Goal: Complete application form: Complete application form

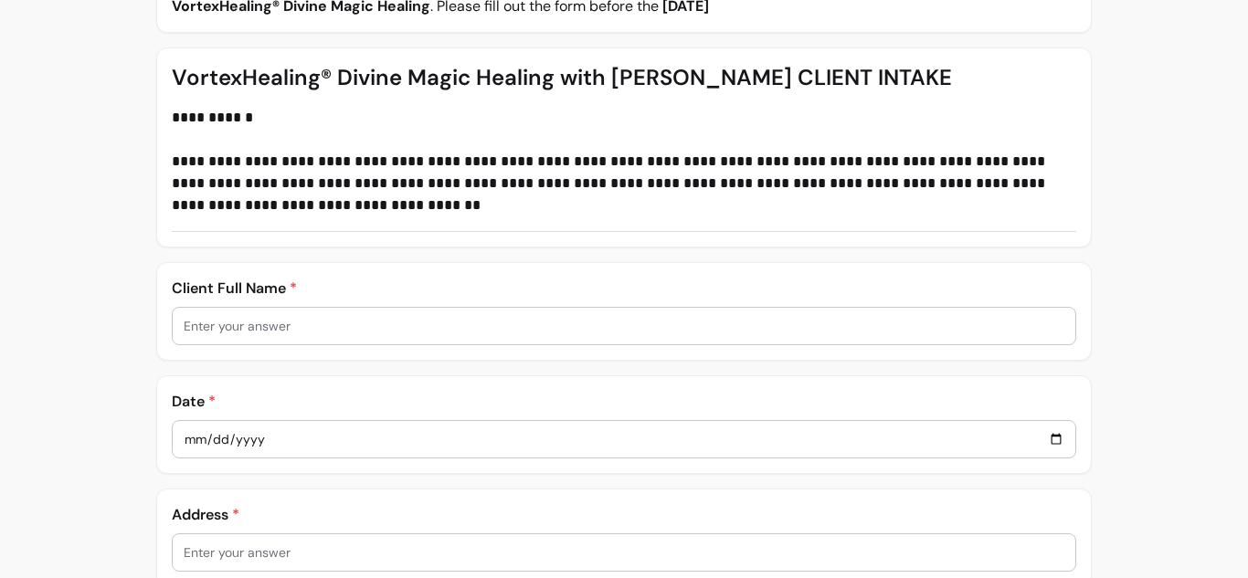
scroll to position [230, 0]
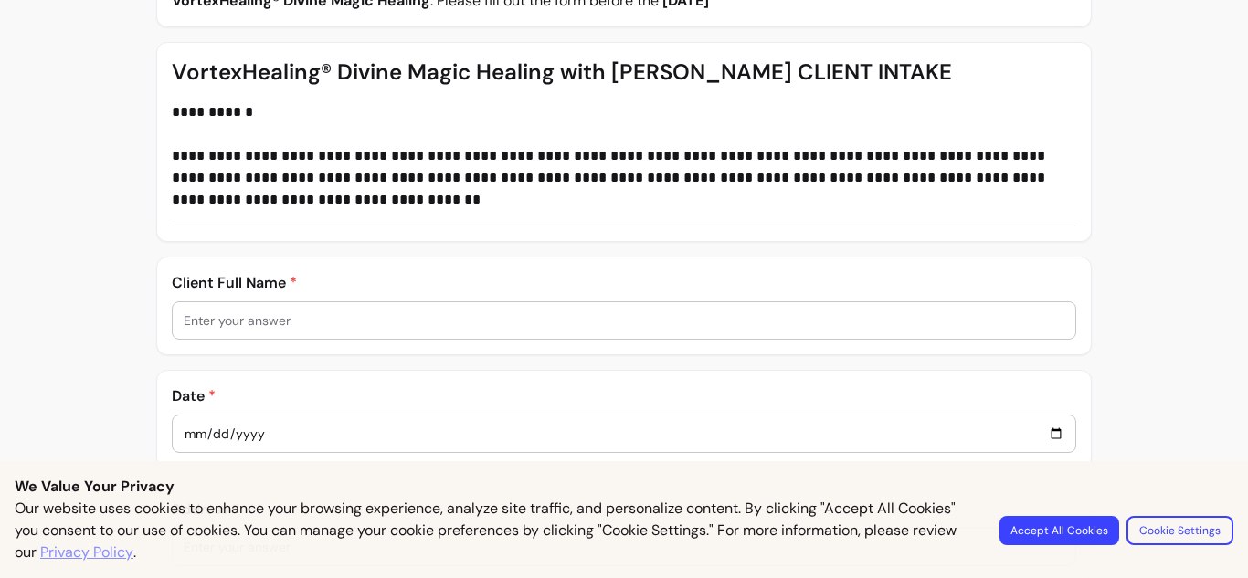
click at [523, 330] on div at bounding box center [624, 320] width 881 height 37
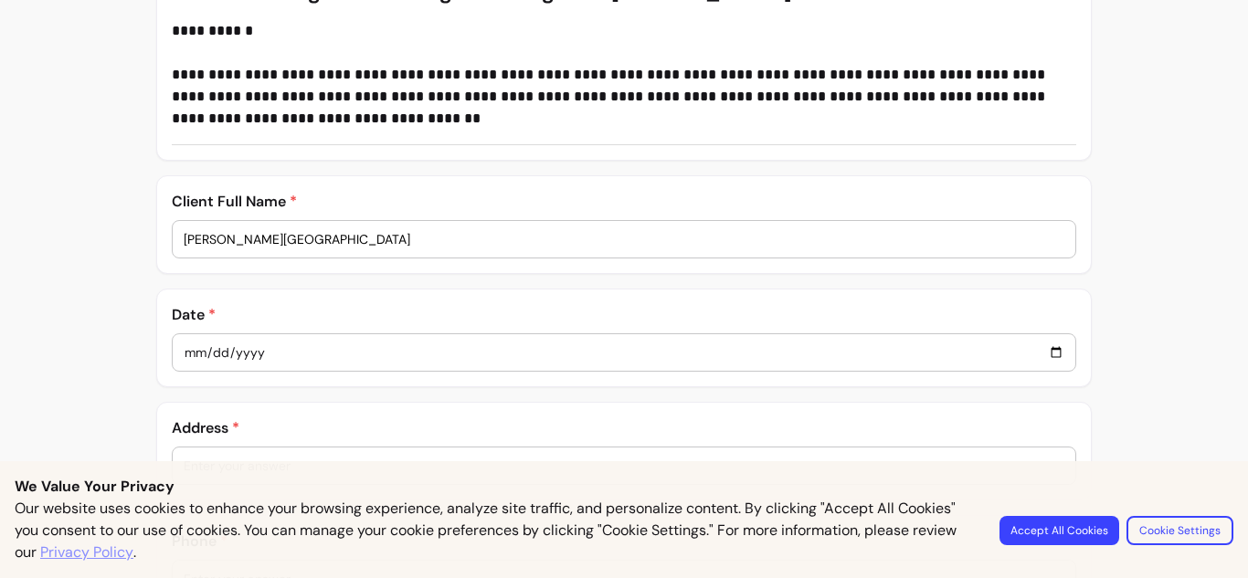
scroll to position [356, 0]
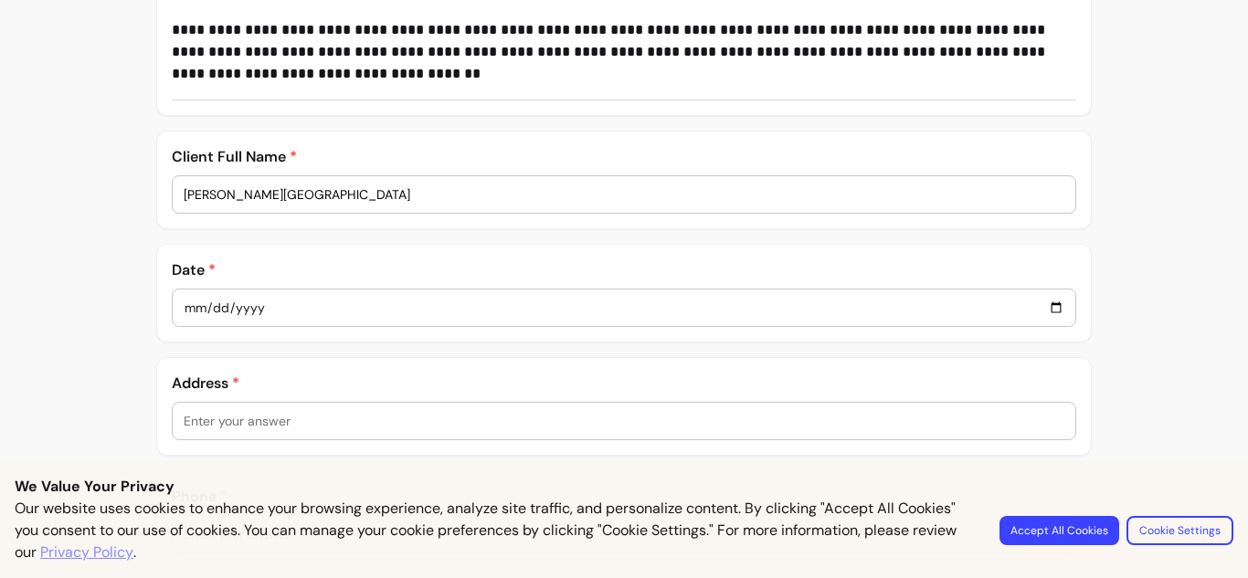
type input "[PERSON_NAME][GEOGRAPHIC_DATA]"
click at [414, 303] on input "date" at bounding box center [624, 308] width 881 height 20
click at [1056, 304] on input "date" at bounding box center [624, 308] width 881 height 20
type input "[DATE]"
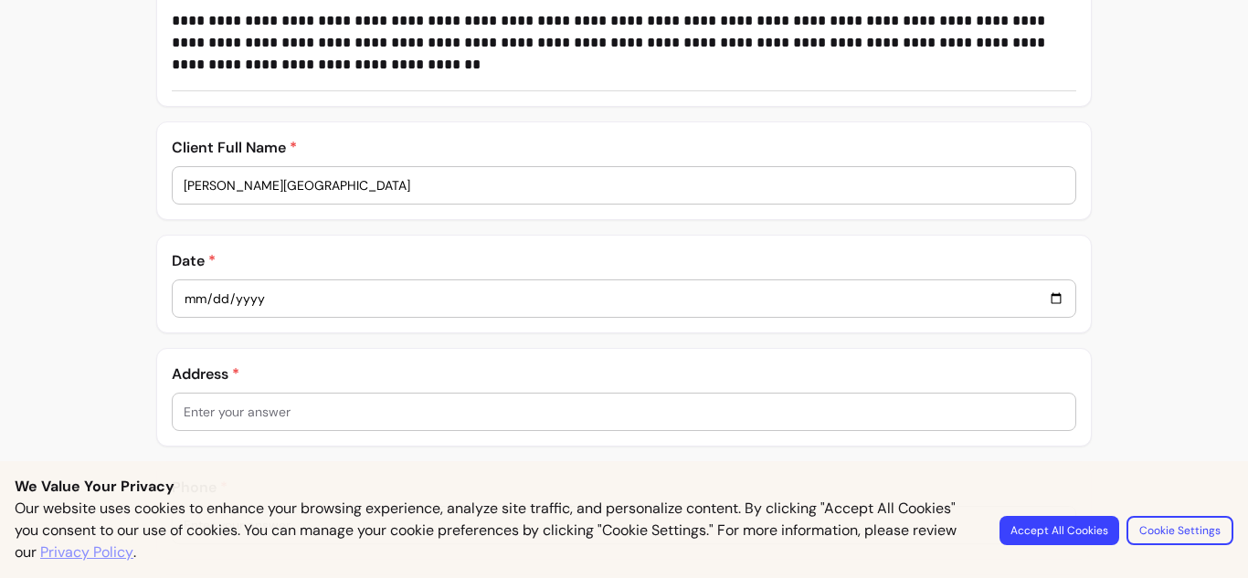
click at [331, 422] on div at bounding box center [624, 412] width 881 height 37
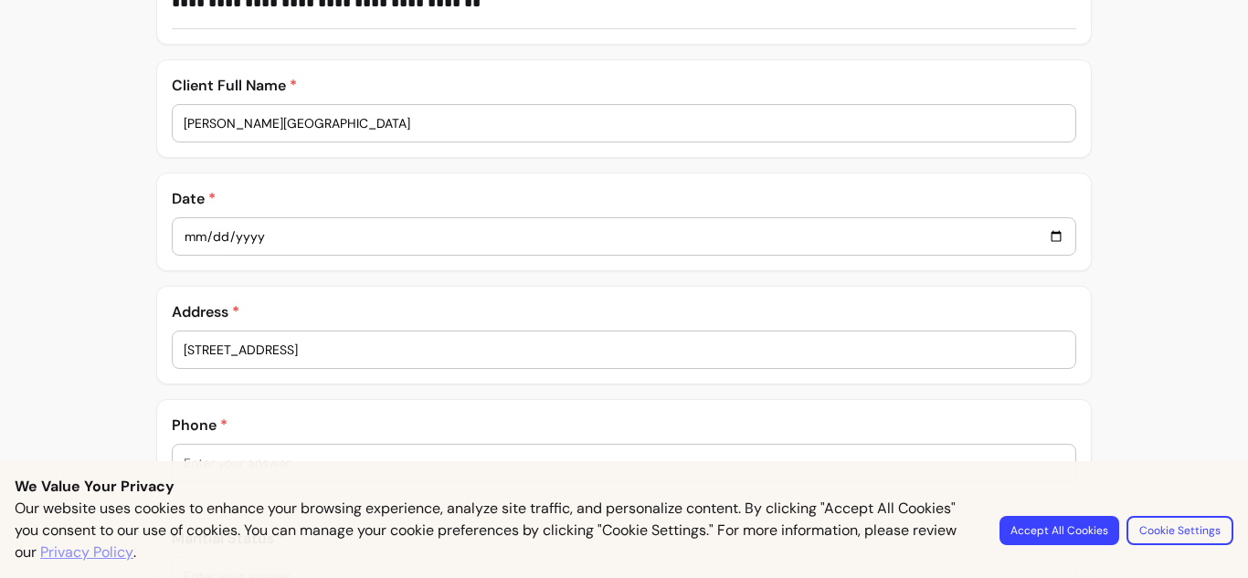
scroll to position [451, 0]
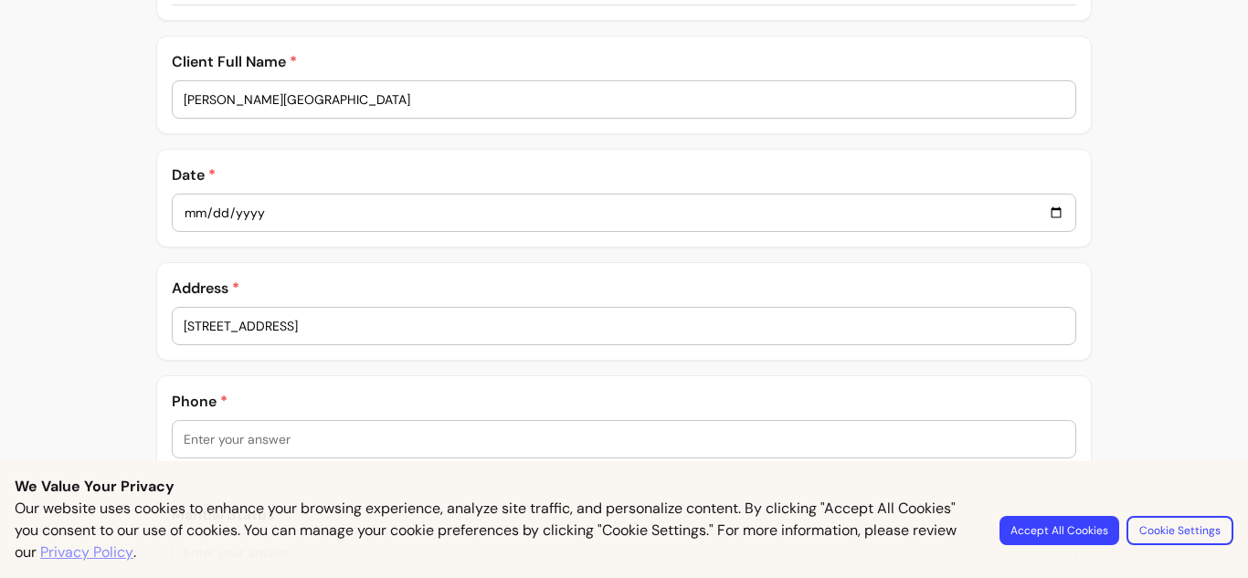
type input "[STREET_ADDRESS]"
click at [266, 441] on input "text" at bounding box center [624, 439] width 881 height 18
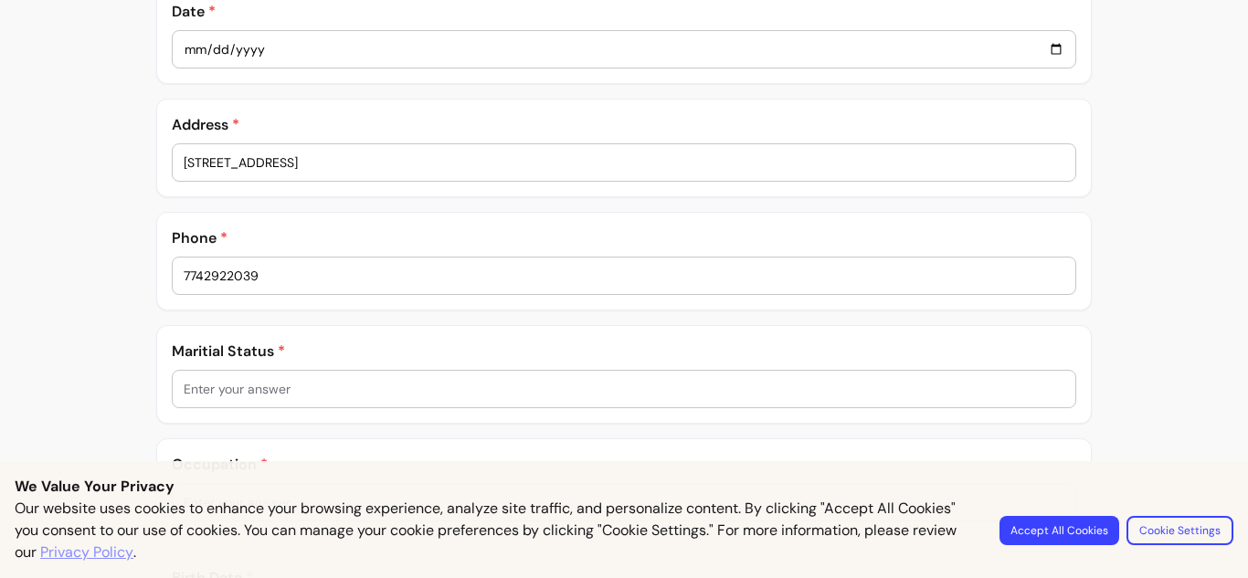
scroll to position [648, 0]
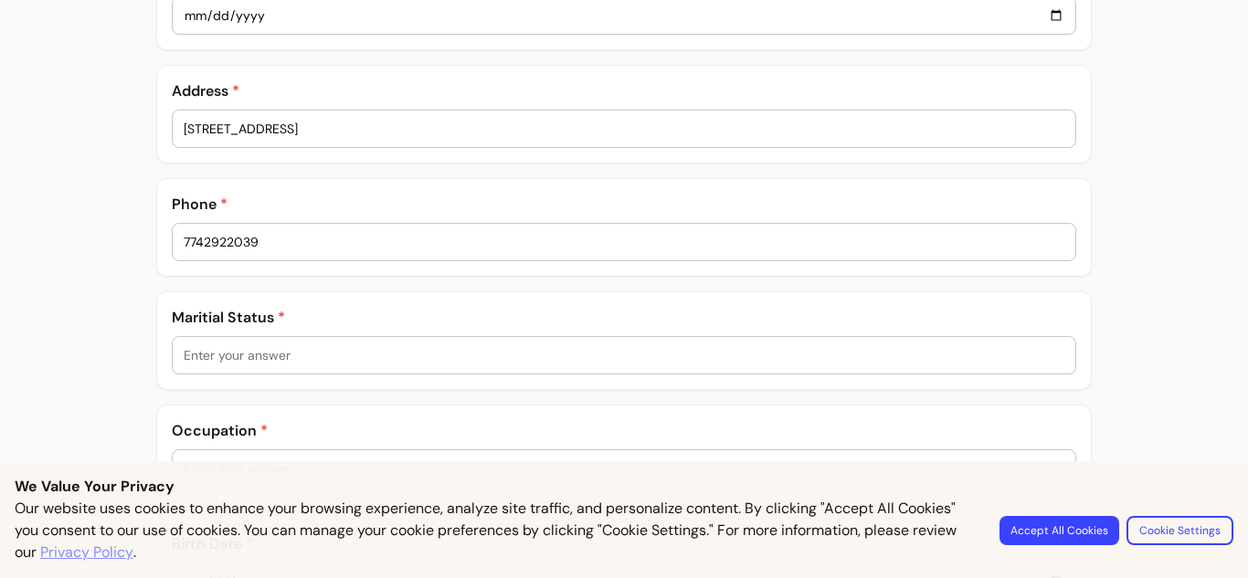
type input "7742922039"
click at [1059, 531] on button "Accept All Cookies" at bounding box center [1059, 530] width 116 height 28
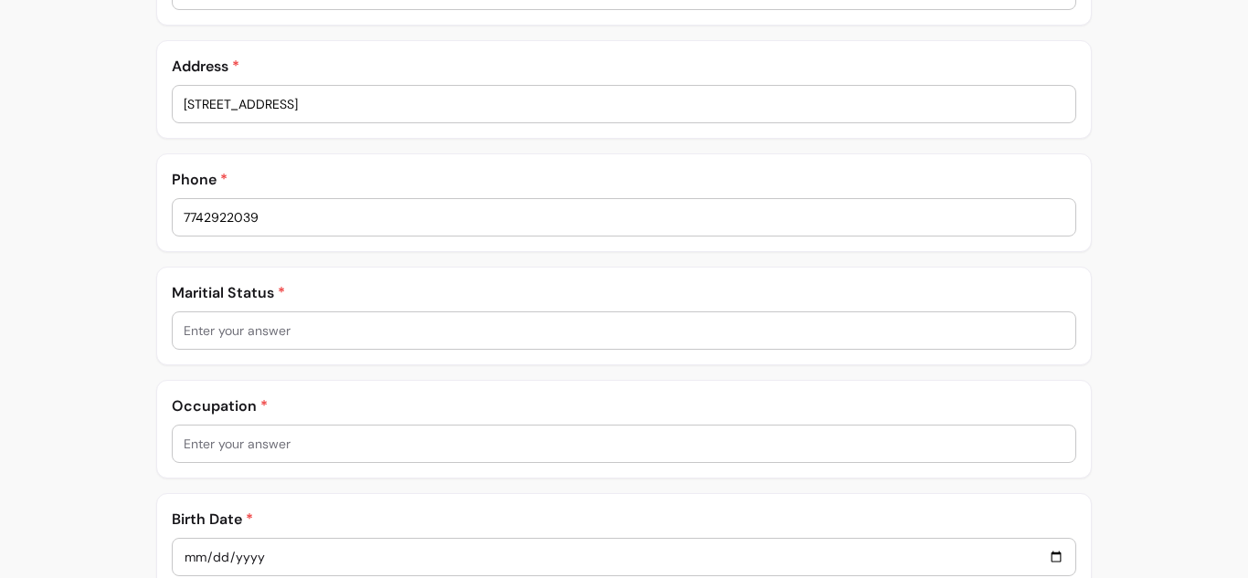
scroll to position [678, 0]
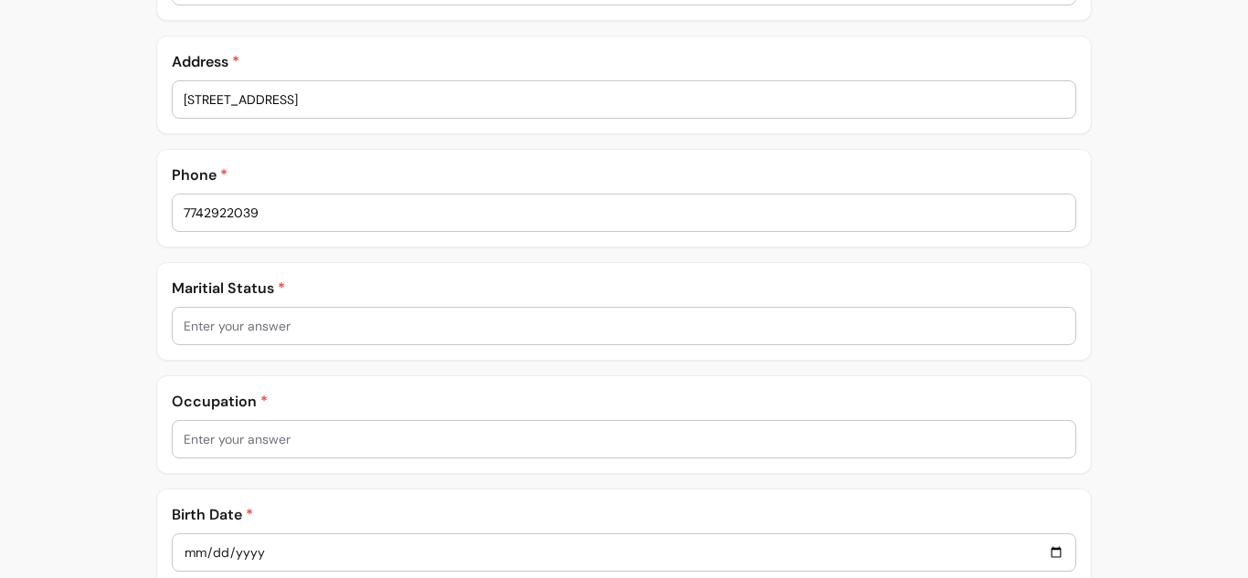
click at [476, 330] on input "text" at bounding box center [624, 326] width 881 height 18
type input "no"
click at [418, 438] on input "text" at bounding box center [624, 439] width 881 height 18
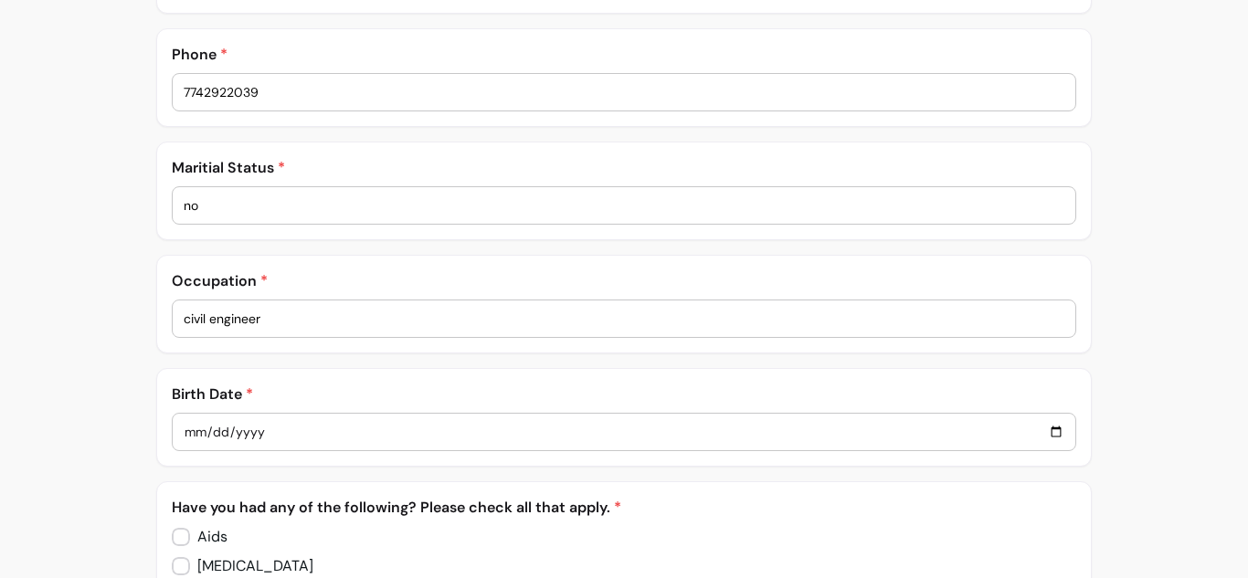
scroll to position [804, 0]
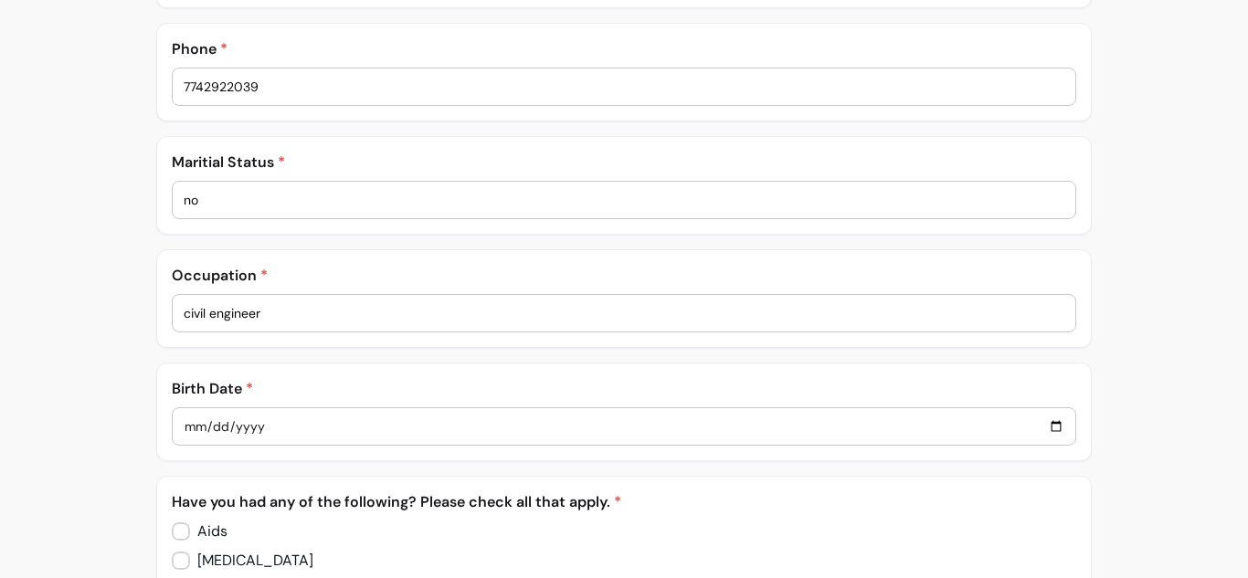
type input "civil engineer"
click at [407, 431] on input "date" at bounding box center [624, 426] width 881 height 20
click at [1054, 427] on input "date" at bounding box center [624, 426] width 881 height 20
click at [274, 427] on input "[DATE]" at bounding box center [624, 426] width 881 height 20
click at [273, 419] on input "[DATE]" at bounding box center [624, 426] width 881 height 20
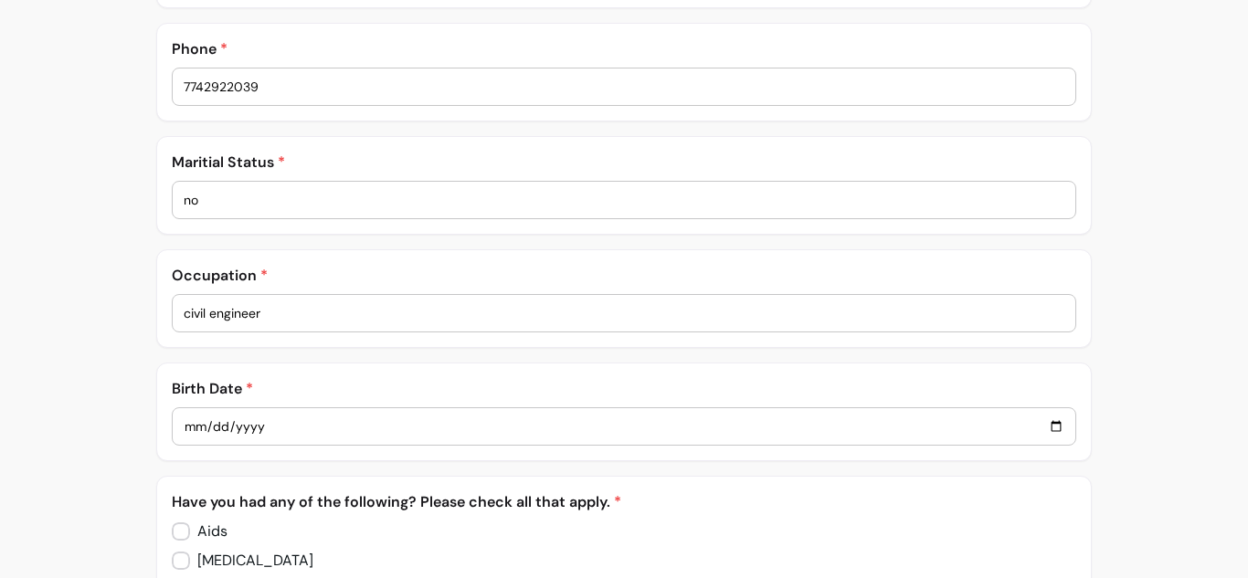
click at [273, 419] on input "[DATE]" at bounding box center [624, 426] width 881 height 20
click at [1062, 428] on input "[DATE]" at bounding box center [624, 426] width 881 height 20
click at [1054, 426] on input "[DATE]" at bounding box center [624, 426] width 881 height 20
type input "[DATE]"
click at [269, 424] on input "[DATE]" at bounding box center [624, 426] width 881 height 20
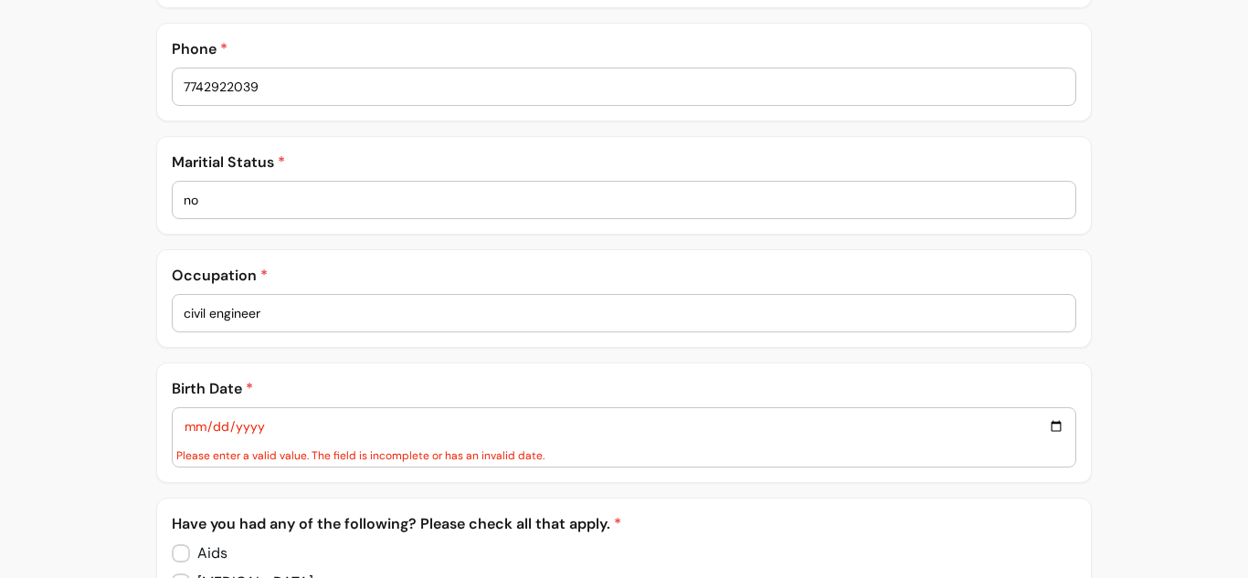
click at [278, 421] on input "date" at bounding box center [624, 426] width 881 height 20
click at [268, 427] on input "date" at bounding box center [624, 426] width 881 height 20
click at [269, 427] on input "date" at bounding box center [624, 426] width 881 height 20
drag, startPoint x: 217, startPoint y: 423, endPoint x: 226, endPoint y: 422, distance: 9.2
click at [223, 422] on input "date" at bounding box center [624, 426] width 881 height 20
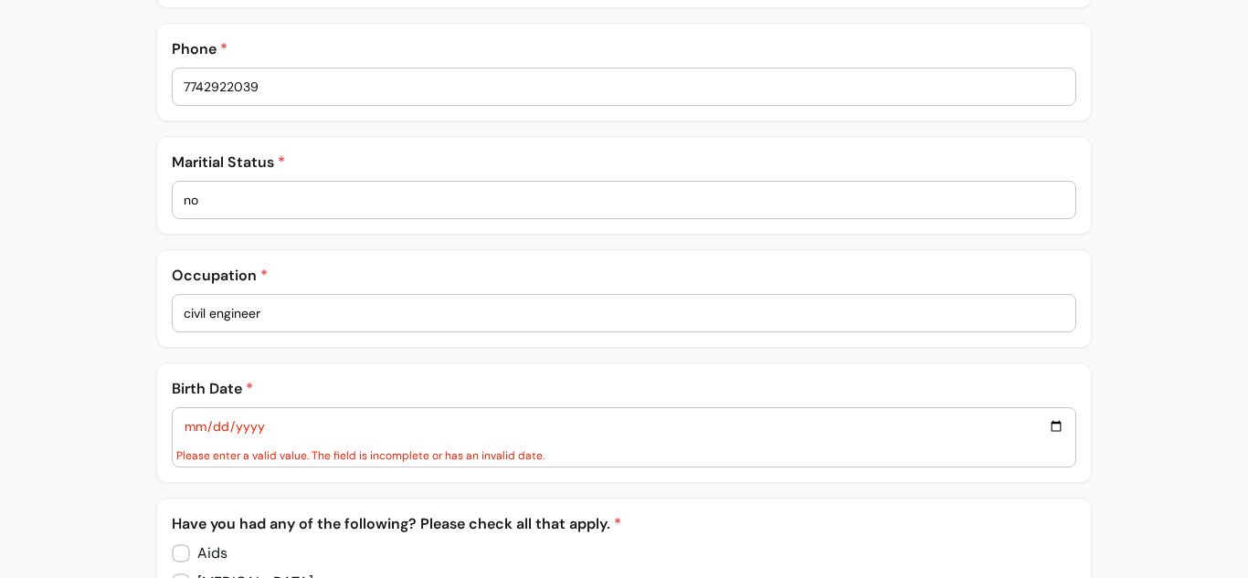
click at [389, 449] on div "Please enter a valid value. The field is incomplete or has an invalid date." at bounding box center [624, 455] width 896 height 15
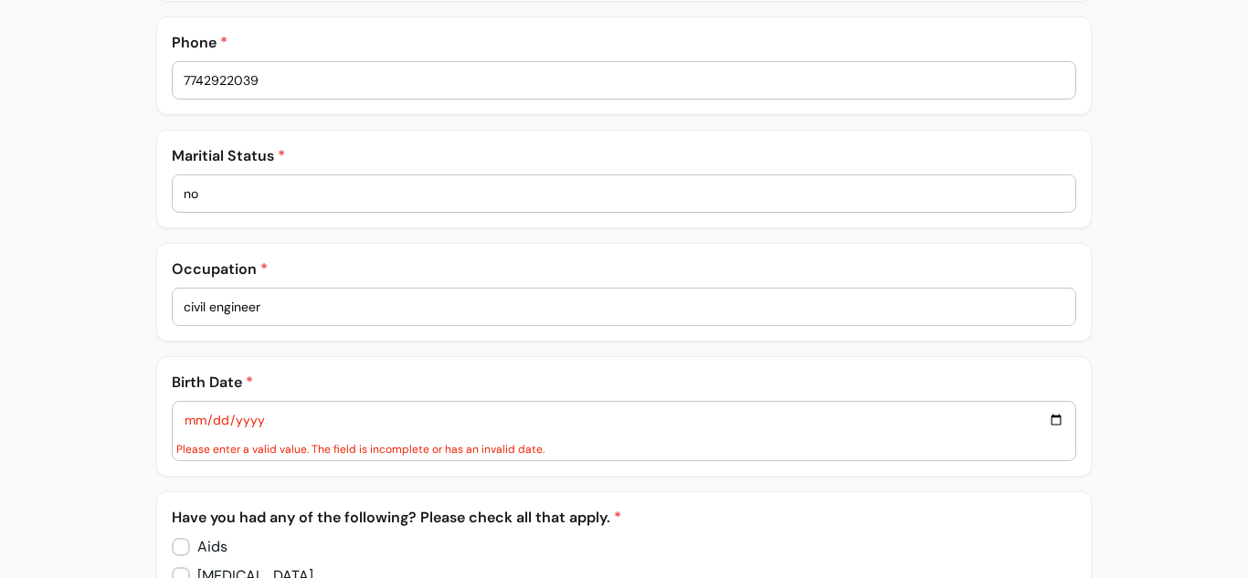
scroll to position [813, 0]
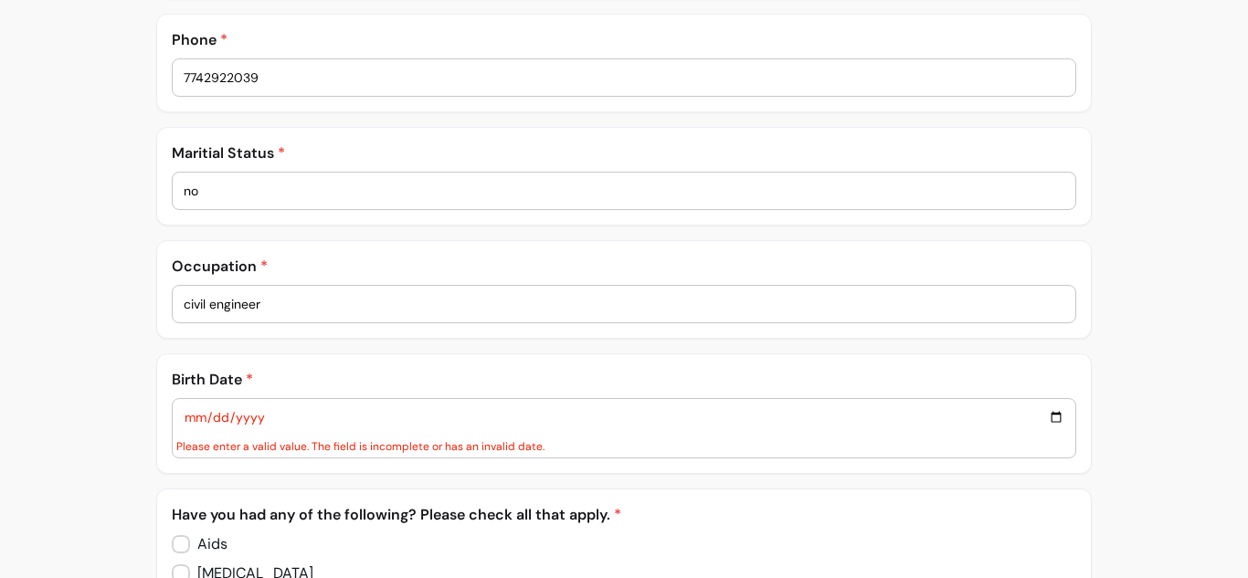
click at [566, 433] on div at bounding box center [624, 417] width 881 height 37
click at [569, 435] on div "Please enter a valid value. The field is incomplete or has an invalid date." at bounding box center [624, 428] width 905 height 60
click at [1053, 416] on input "date" at bounding box center [624, 417] width 881 height 20
type input "[DATE]"
click at [274, 409] on input "date" at bounding box center [624, 417] width 881 height 20
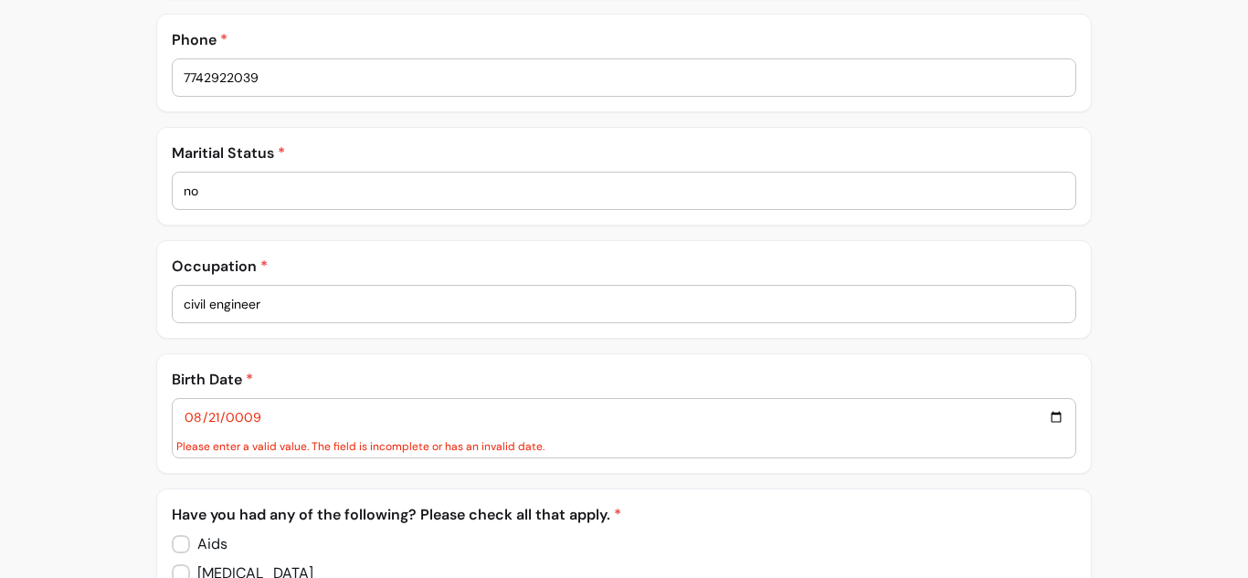
type input "0009-08-21"
type input "0001-08-20"
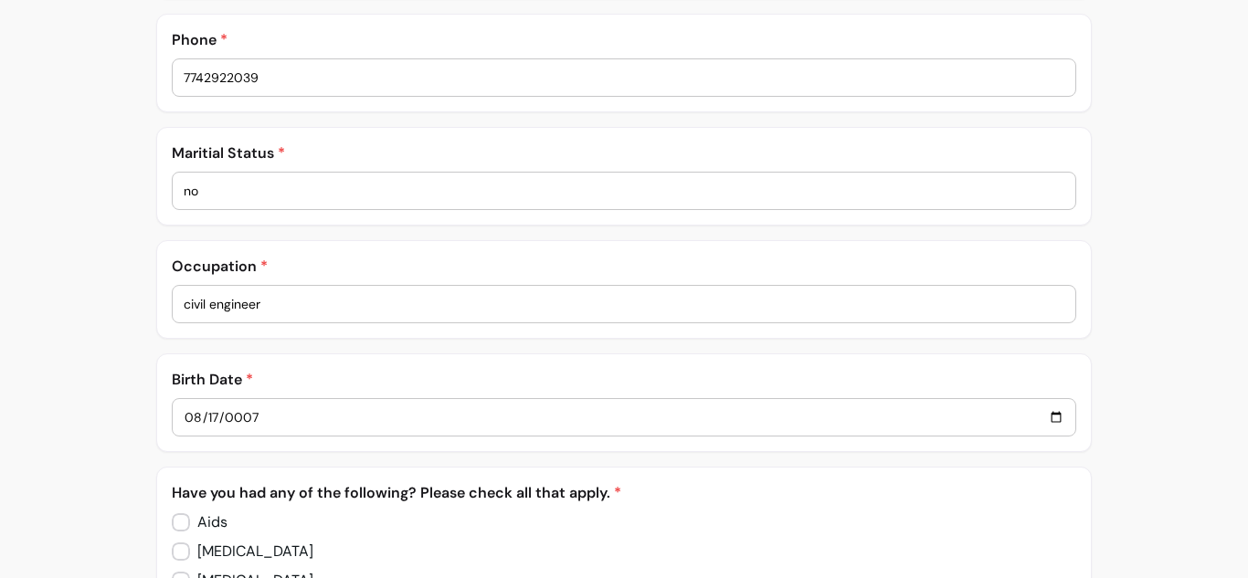
type input "0007-08-17"
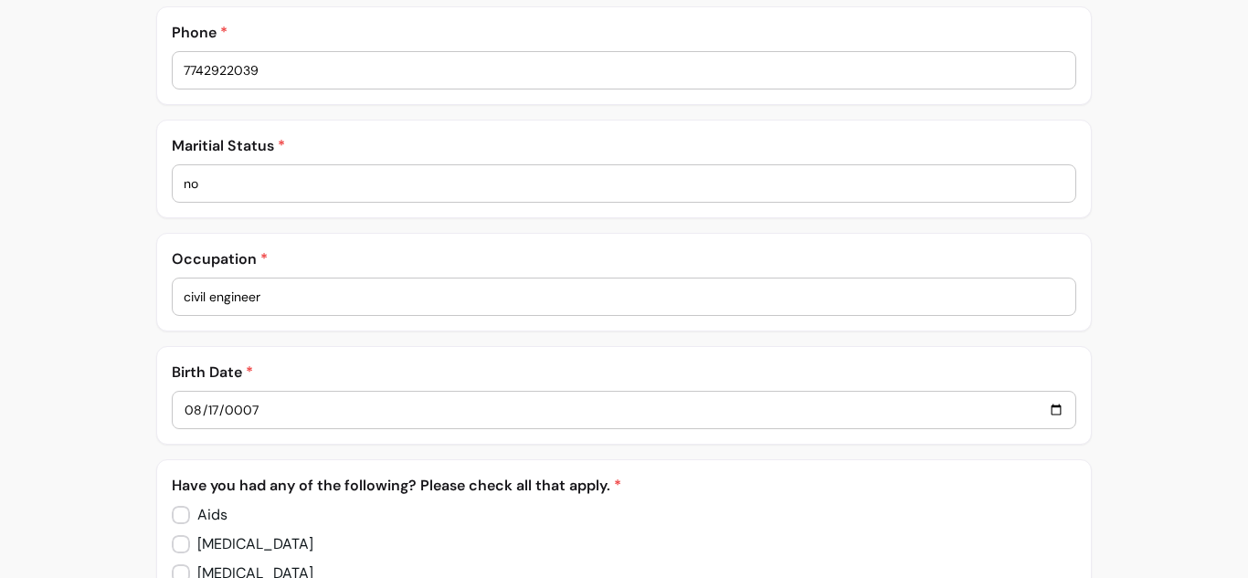
scroll to position [887, 0]
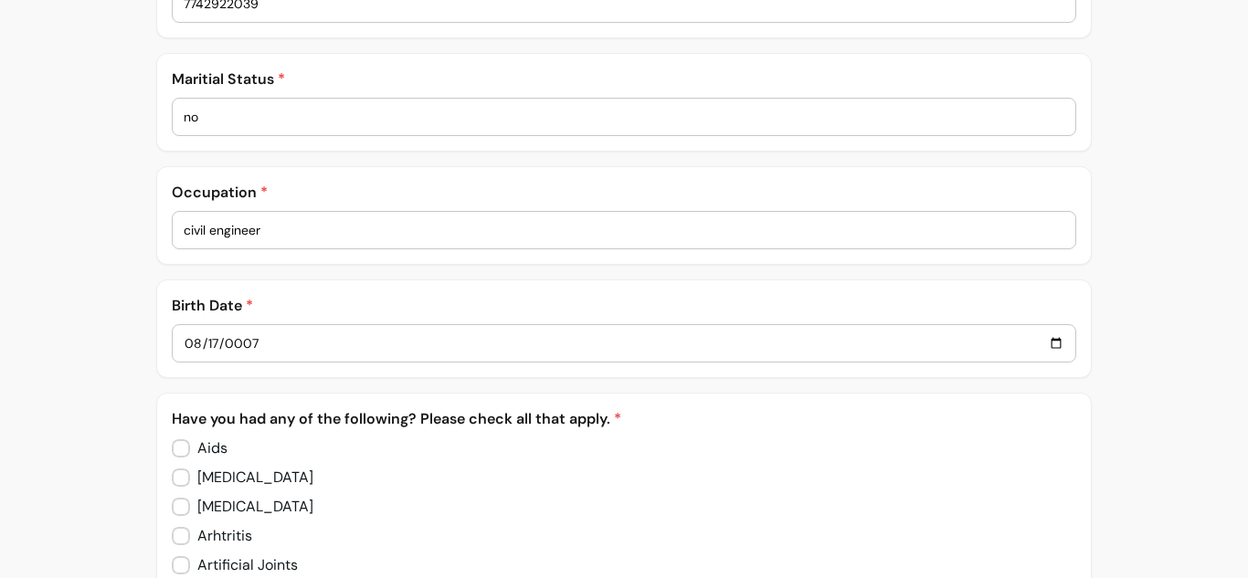
click at [356, 339] on input "0007-08-17" at bounding box center [624, 343] width 881 height 20
click at [271, 344] on input "0007-08-17" at bounding box center [624, 343] width 881 height 20
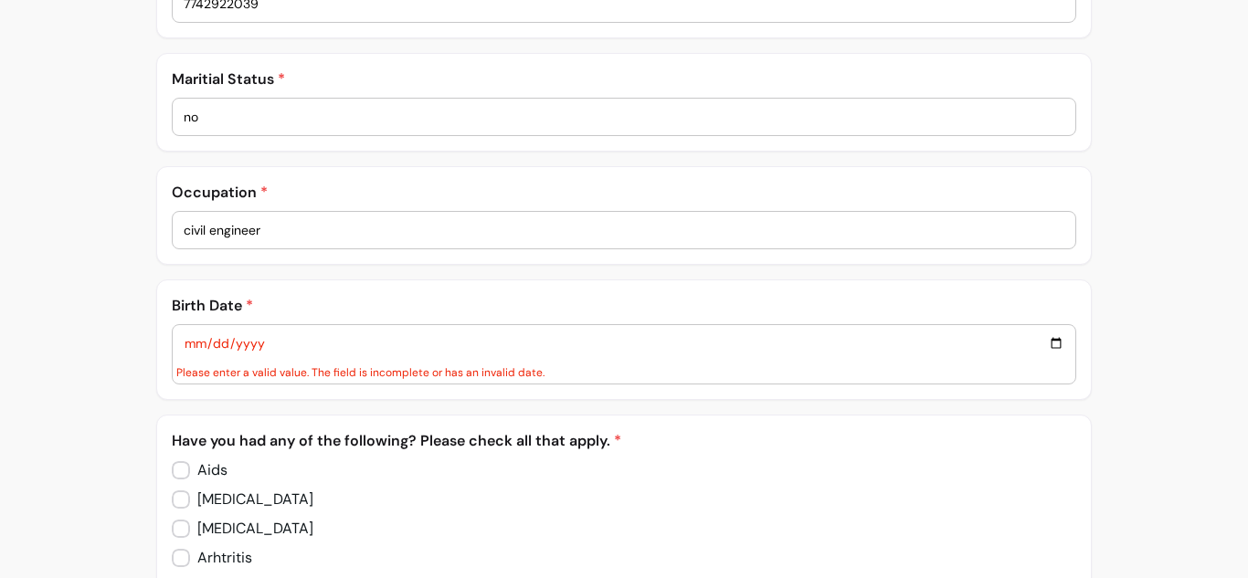
click at [230, 344] on input "date" at bounding box center [624, 343] width 881 height 20
click at [1054, 342] on input "date" at bounding box center [624, 343] width 881 height 20
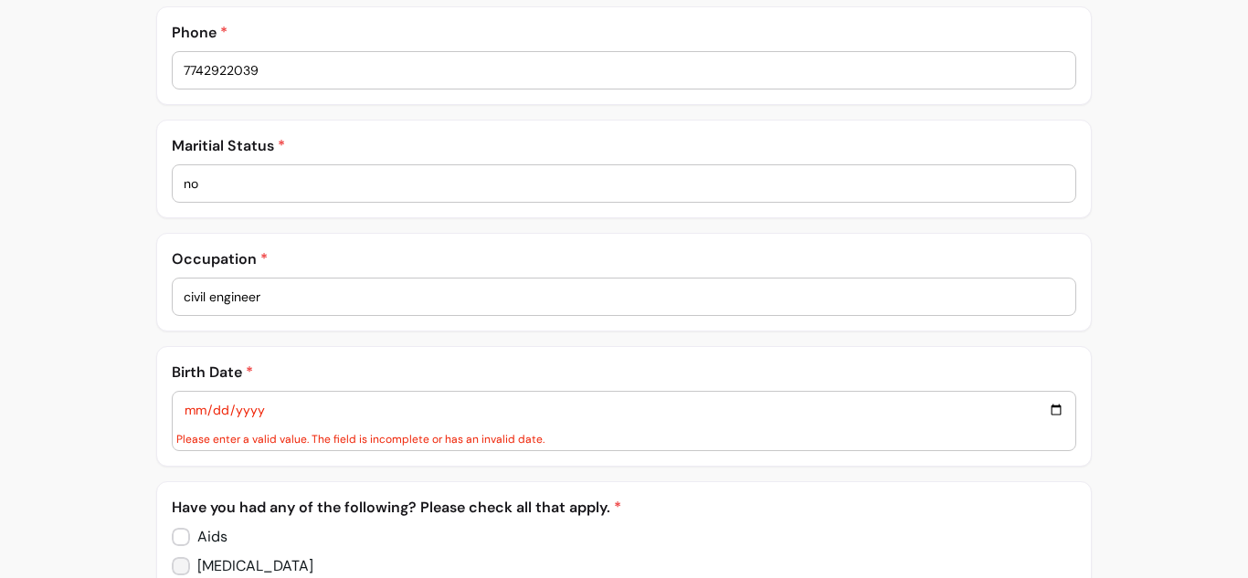
scroll to position [819, 0]
click at [1054, 408] on input "date" at bounding box center [624, 411] width 881 height 20
click at [218, 411] on input "date" at bounding box center [624, 411] width 881 height 20
click at [264, 407] on input "date" at bounding box center [624, 411] width 881 height 20
click at [220, 408] on input "date" at bounding box center [624, 411] width 881 height 20
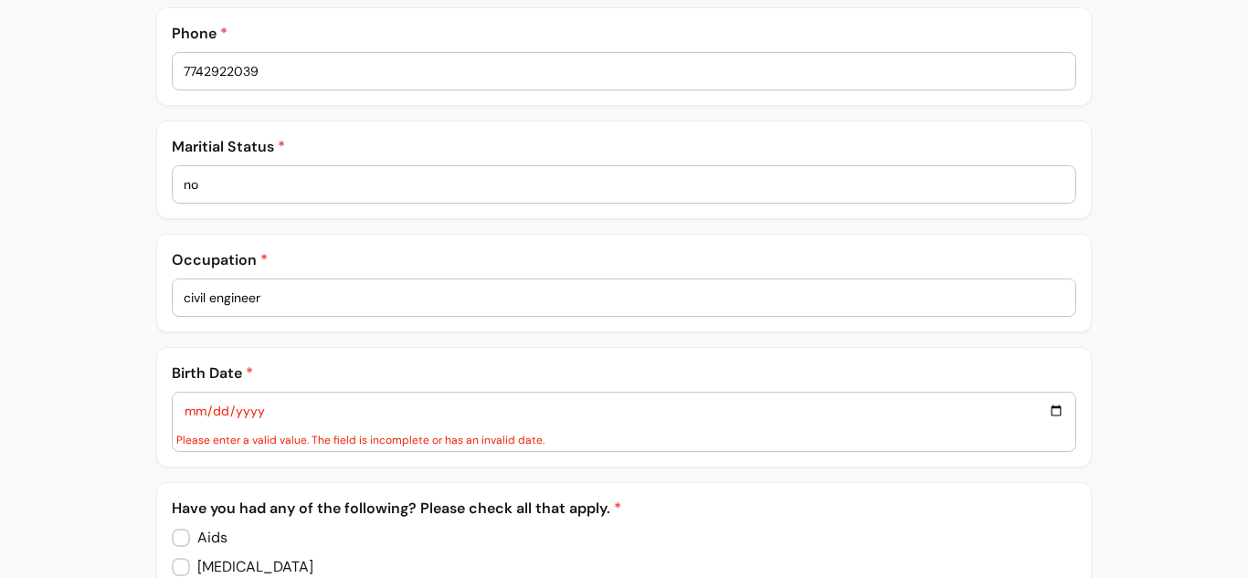
click at [198, 411] on input "date" at bounding box center [624, 411] width 881 height 20
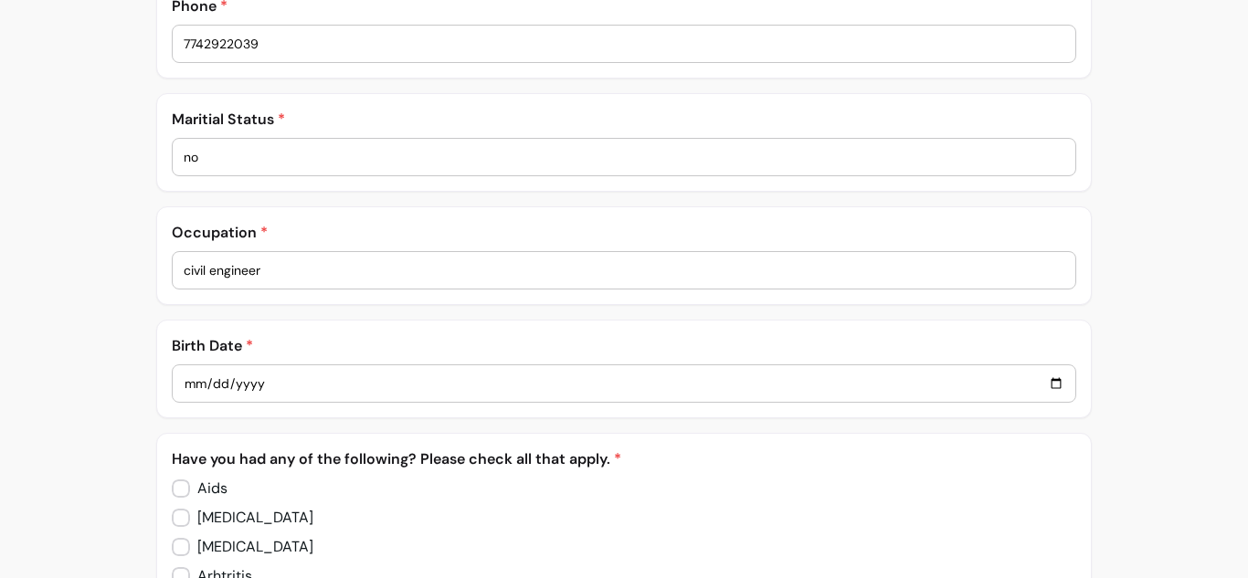
scroll to position [848, 0]
click at [222, 384] on input "[DATE]" at bounding box center [624, 383] width 881 height 20
type input "[DATE]"
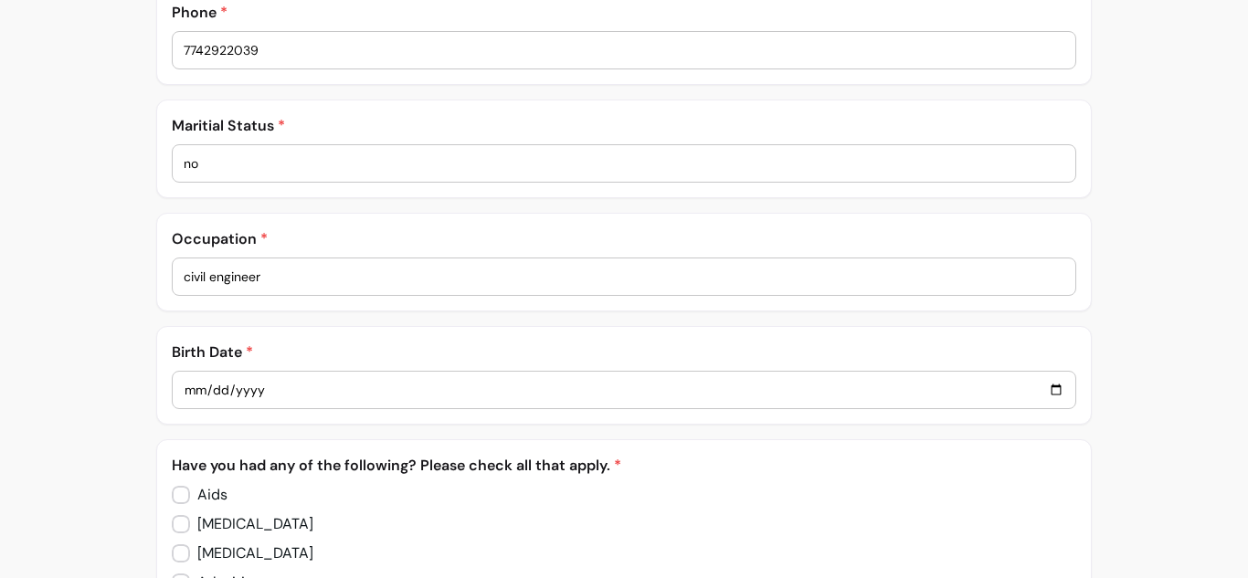
scroll to position [838, 0]
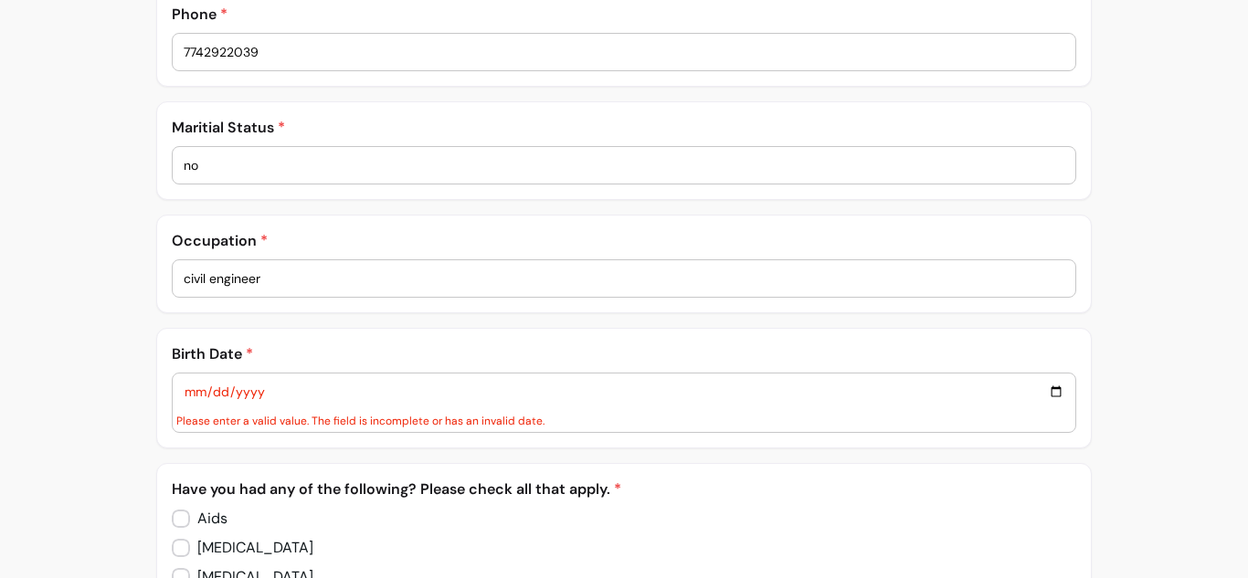
click at [1056, 395] on input "date" at bounding box center [624, 392] width 881 height 20
click at [195, 389] on input "date" at bounding box center [624, 392] width 881 height 20
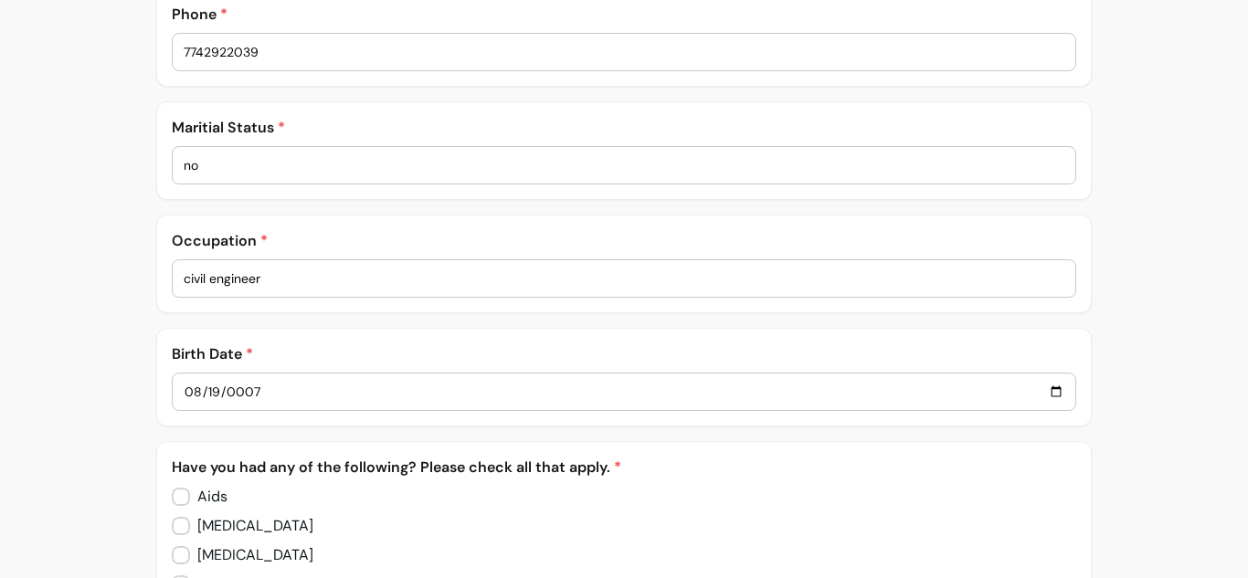
type input "0007-08-19"
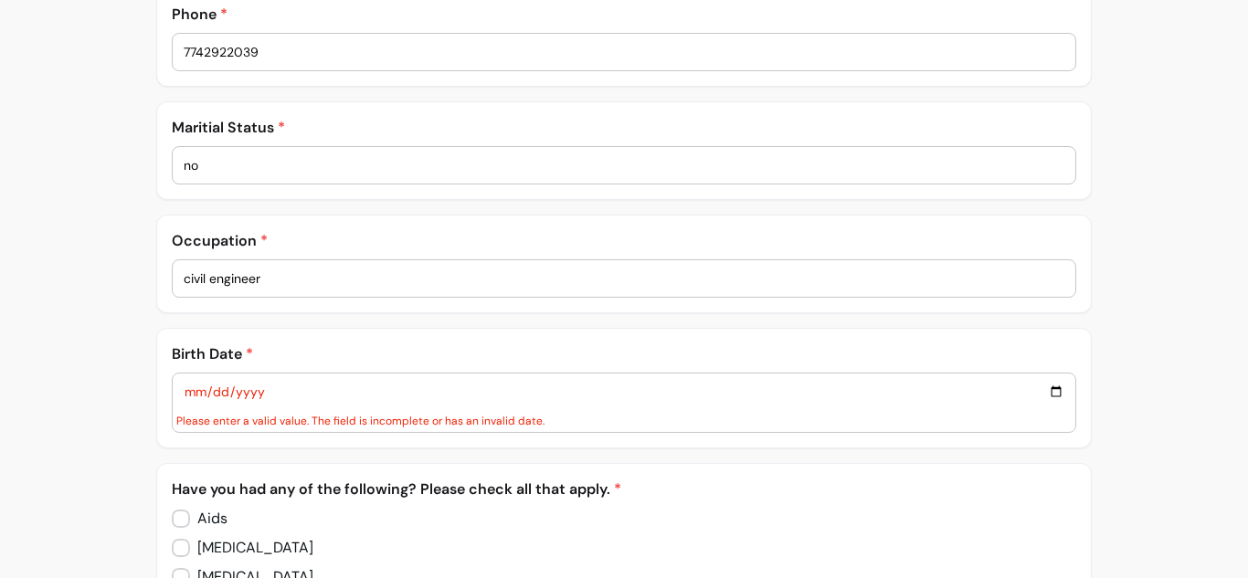
drag, startPoint x: 241, startPoint y: 387, endPoint x: 718, endPoint y: 468, distance: 483.5
click at [243, 390] on input "date" at bounding box center [624, 392] width 881 height 20
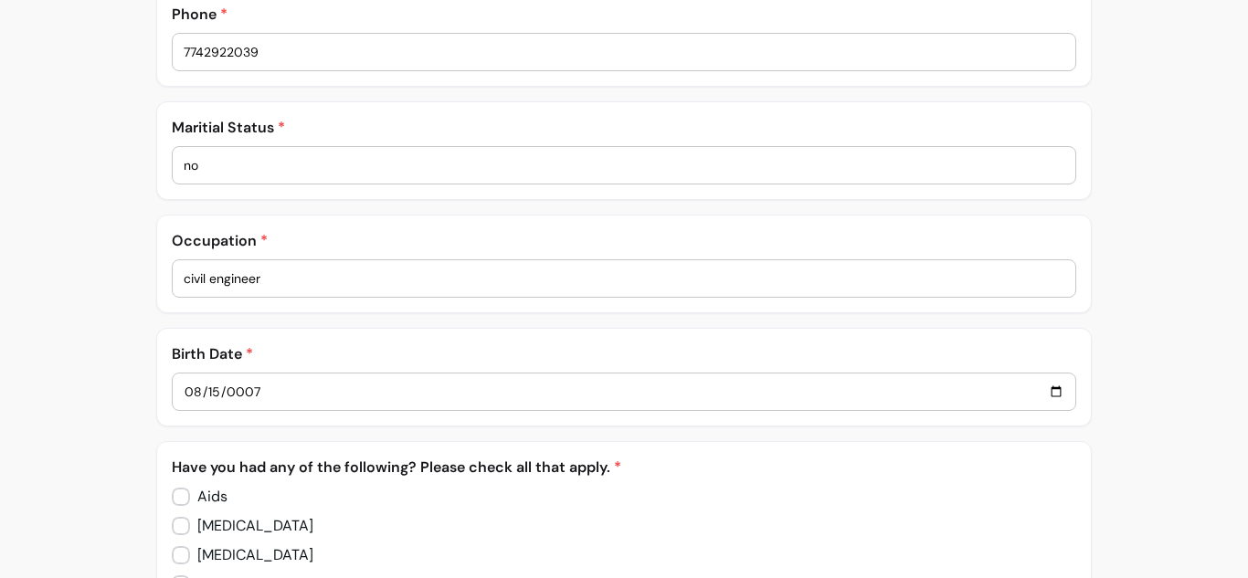
type input "0007-08-15"
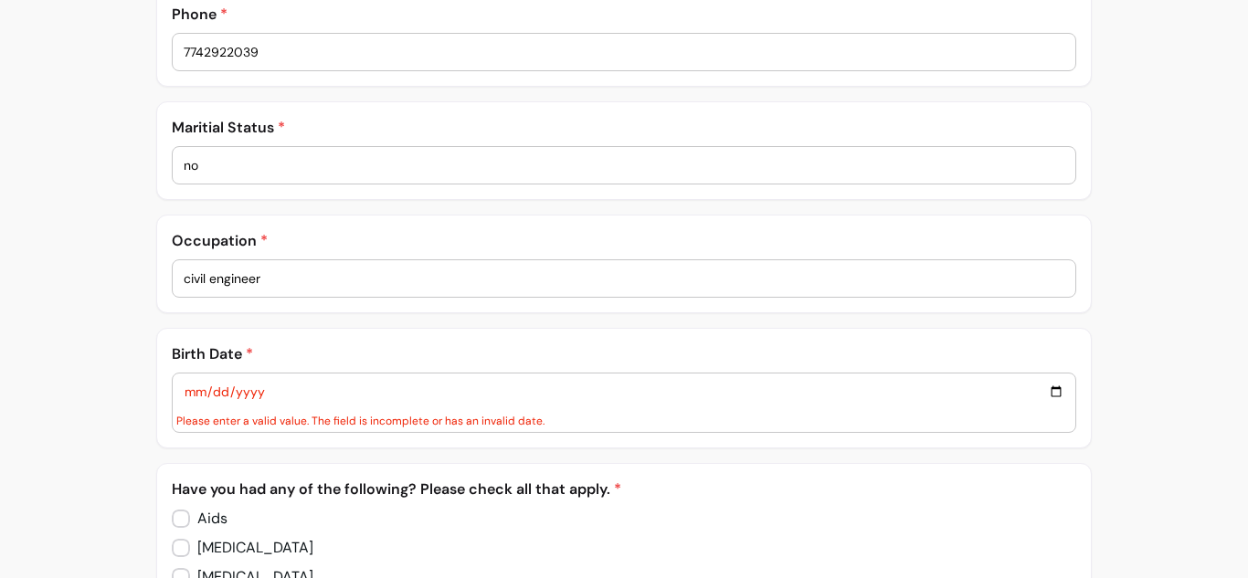
click at [245, 393] on input "date" at bounding box center [624, 392] width 881 height 20
click at [205, 397] on input "date" at bounding box center [624, 392] width 881 height 20
click at [214, 391] on input "date" at bounding box center [624, 392] width 881 height 20
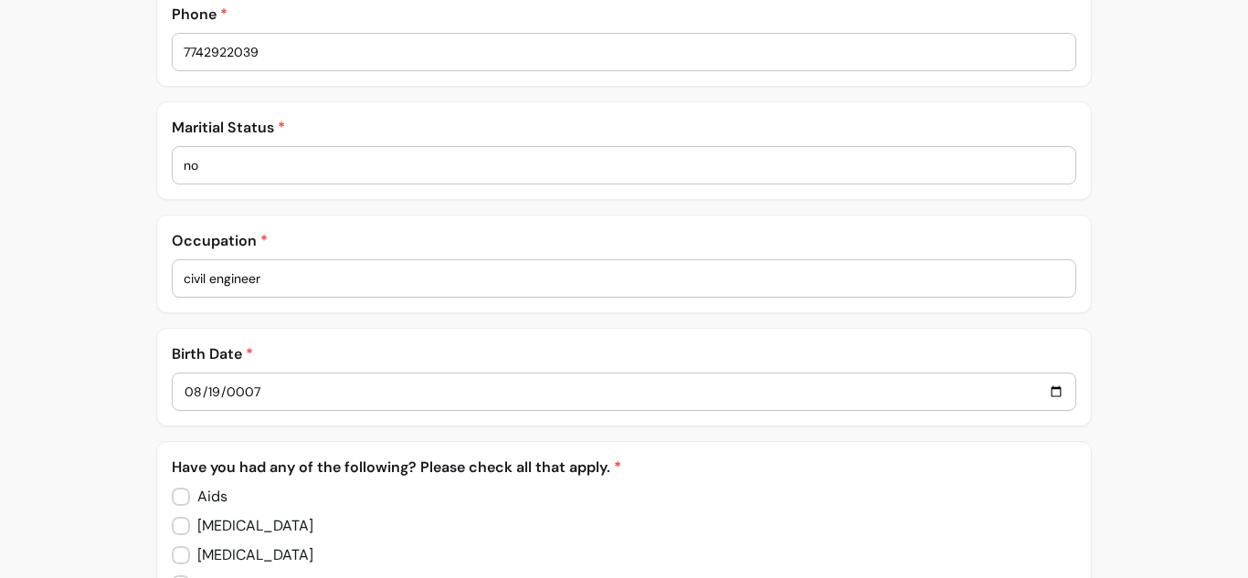
type input "0007-08-19"
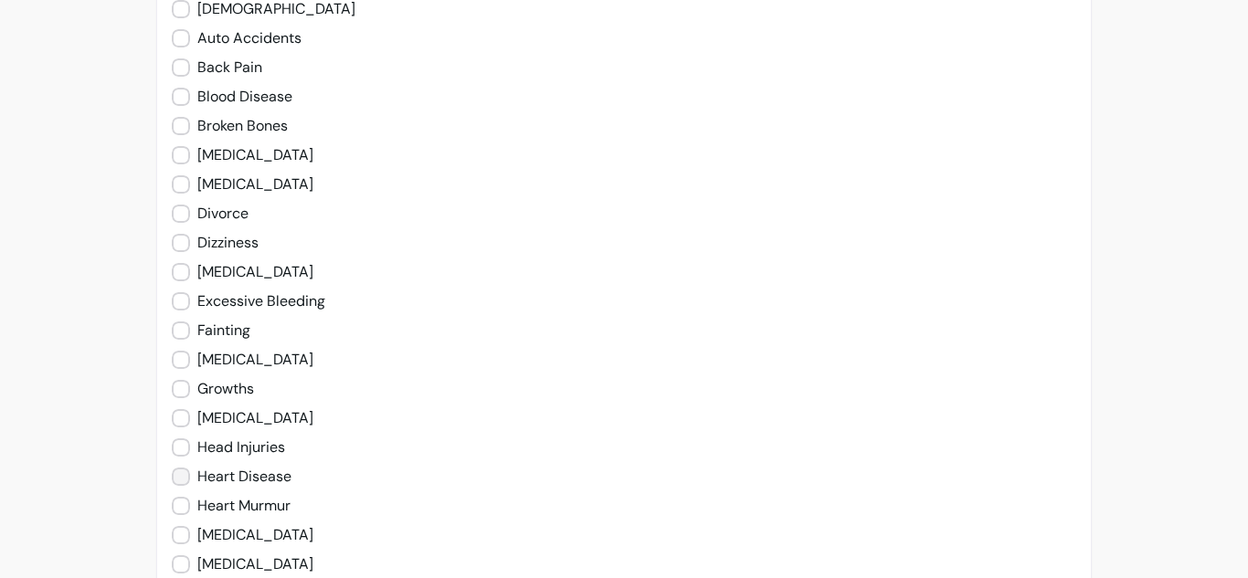
scroll to position [0, 0]
